Goal: Information Seeking & Learning: Check status

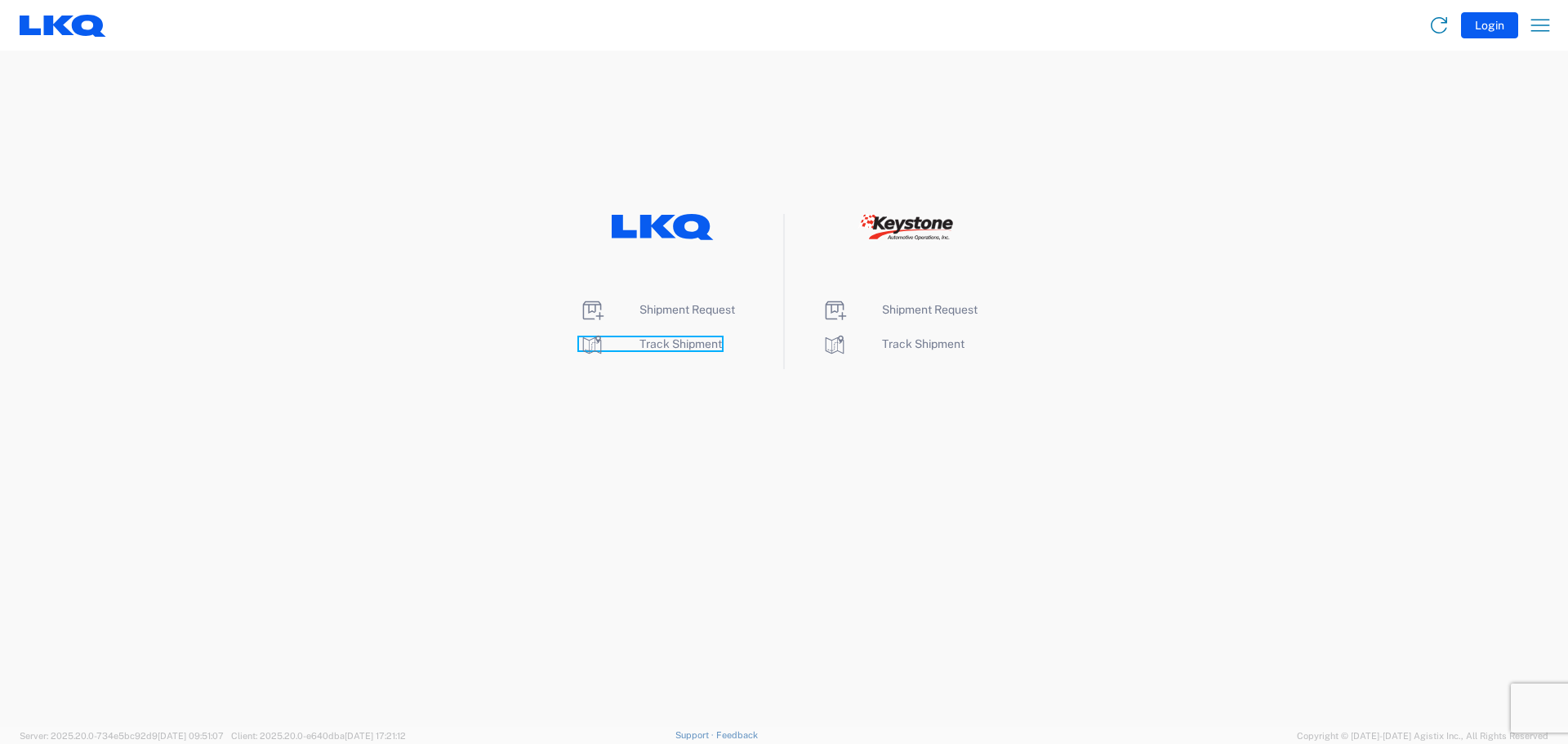
click at [645, 340] on span "Track Shipment" at bounding box center [680, 343] width 82 height 13
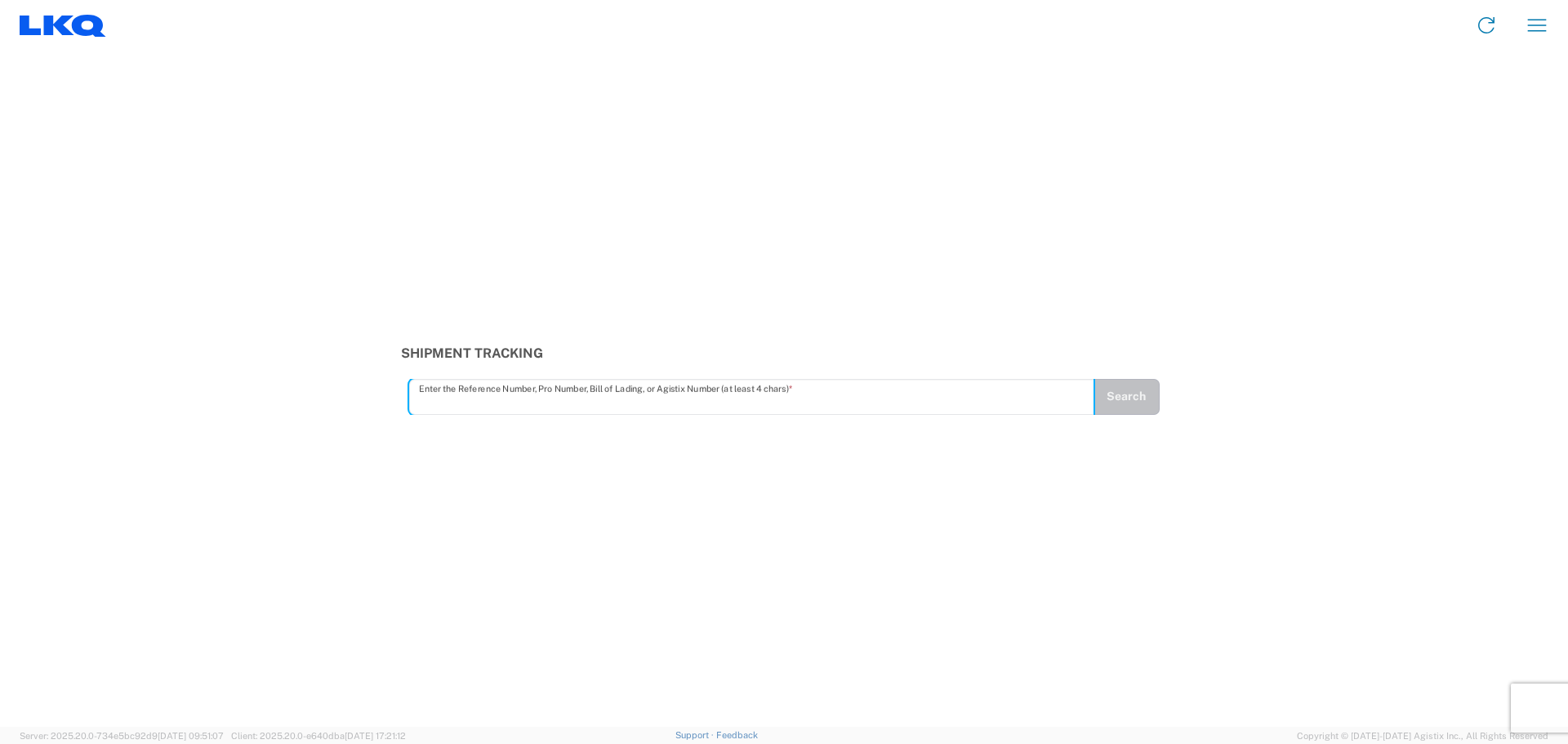
click at [510, 405] on input "text" at bounding box center [751, 396] width 666 height 28
type input "56729129"
click at [1116, 404] on button "Search" at bounding box center [1126, 397] width 67 height 36
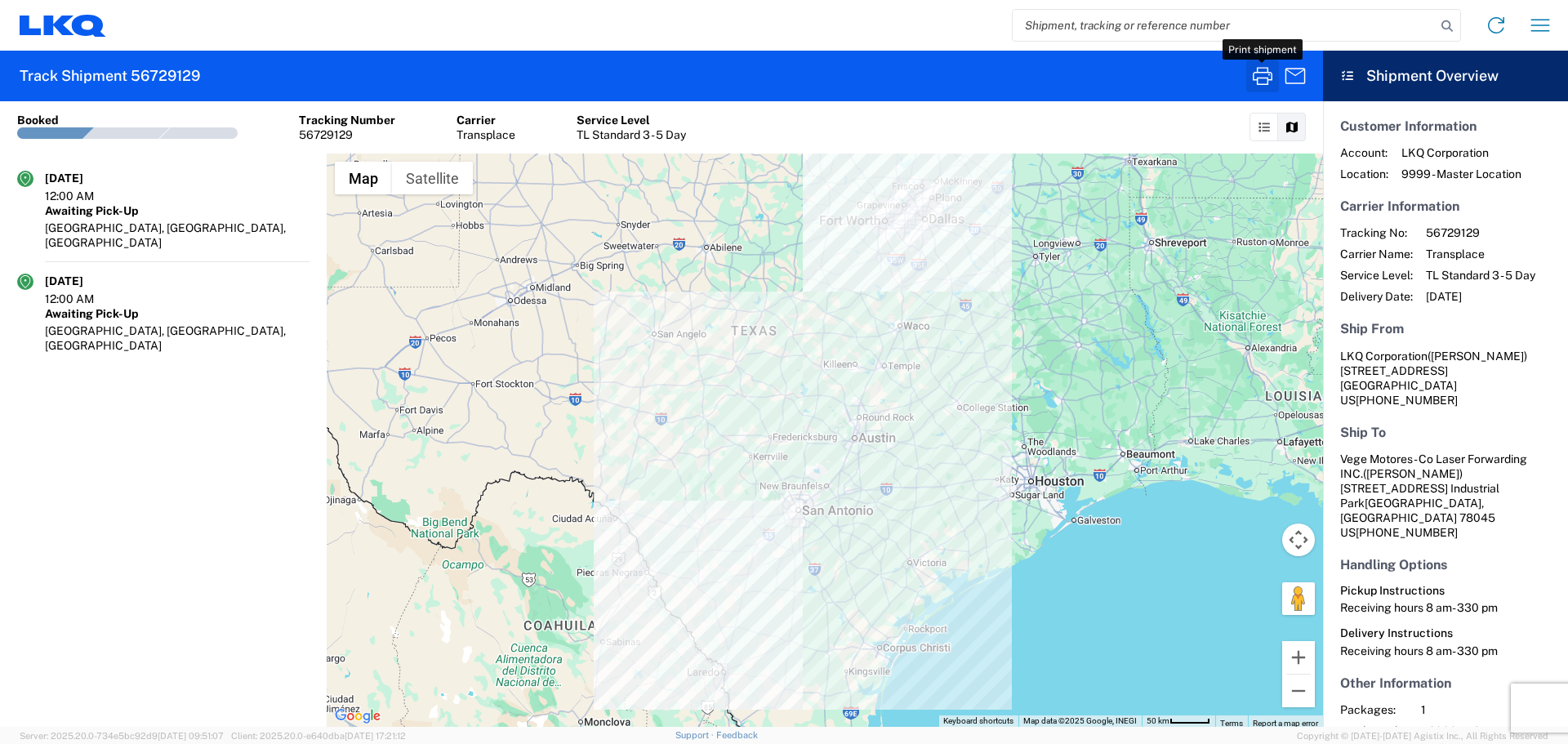
click at [1255, 75] on icon "button" at bounding box center [1262, 76] width 27 height 27
